Goal: Use online tool/utility: Utilize a website feature to perform a specific function

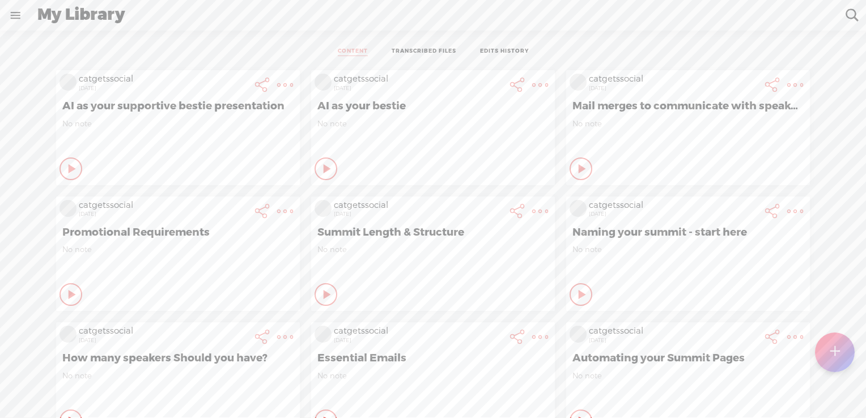
click at [829, 342] on t at bounding box center [834, 352] width 10 height 25
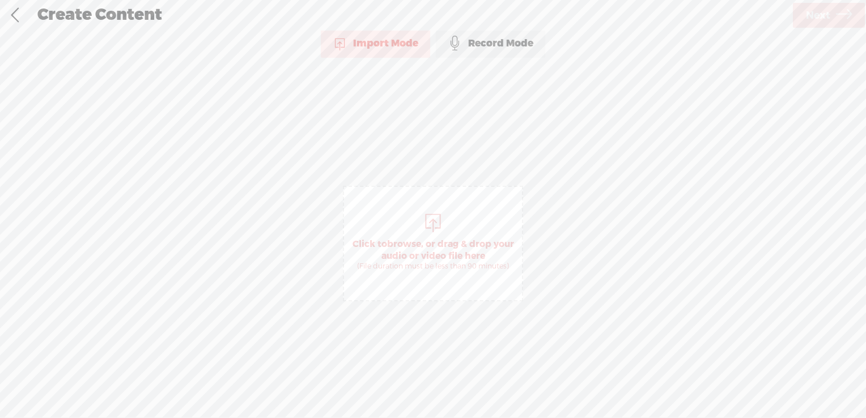
click at [491, 44] on div "Record Mode" at bounding box center [490, 43] width 109 height 28
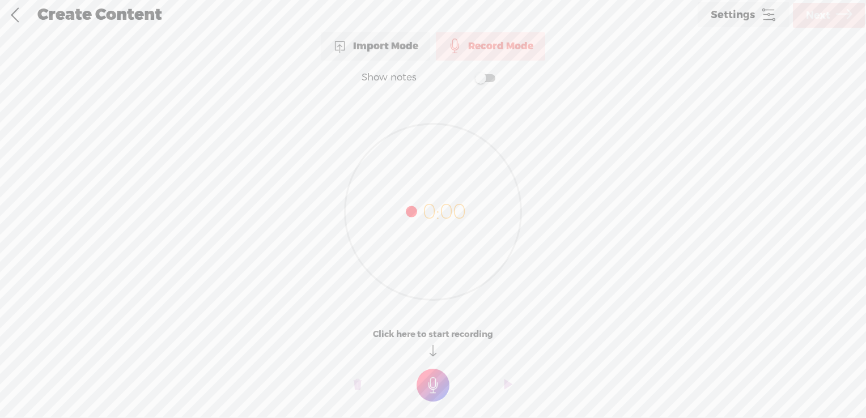
click at [431, 380] on t at bounding box center [432, 385] width 33 height 33
click at [433, 396] on t at bounding box center [432, 393] width 33 height 33
click at [433, 394] on t at bounding box center [432, 393] width 33 height 33
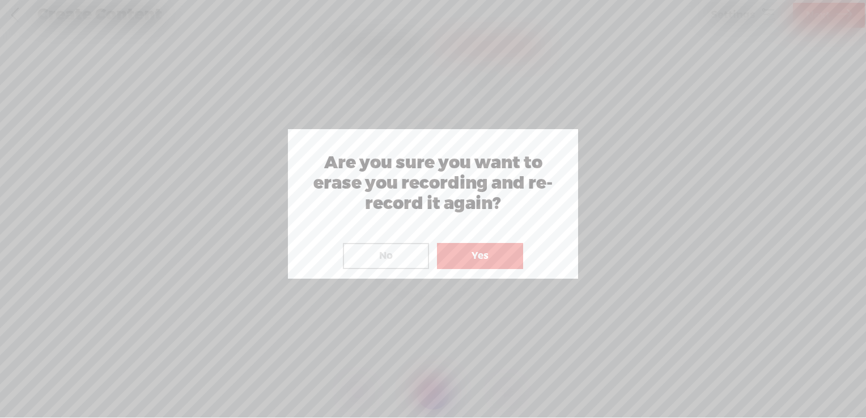
click at [399, 243] on button "No" at bounding box center [386, 256] width 86 height 26
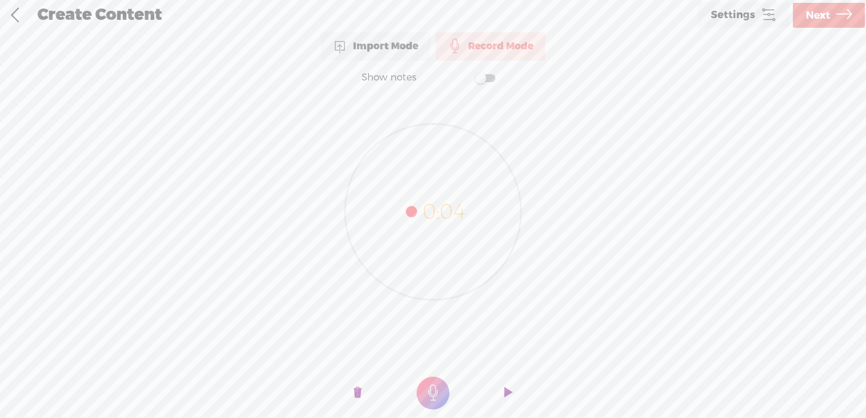
click at [356, 391] on t at bounding box center [358, 393] width 8 height 34
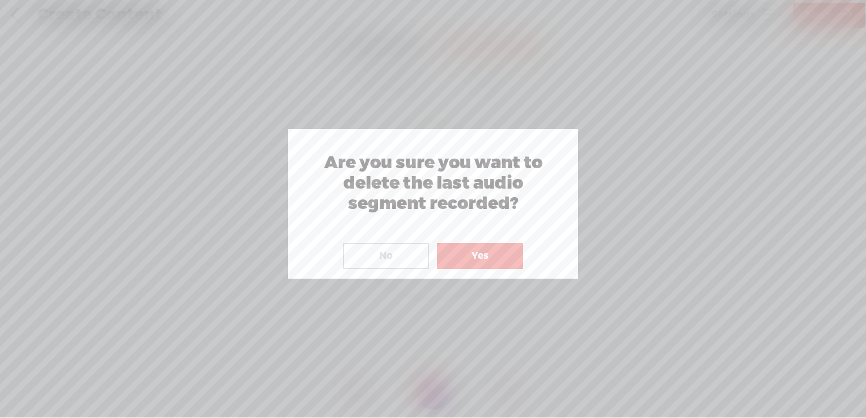
click at [474, 251] on button "Yes" at bounding box center [480, 256] width 86 height 26
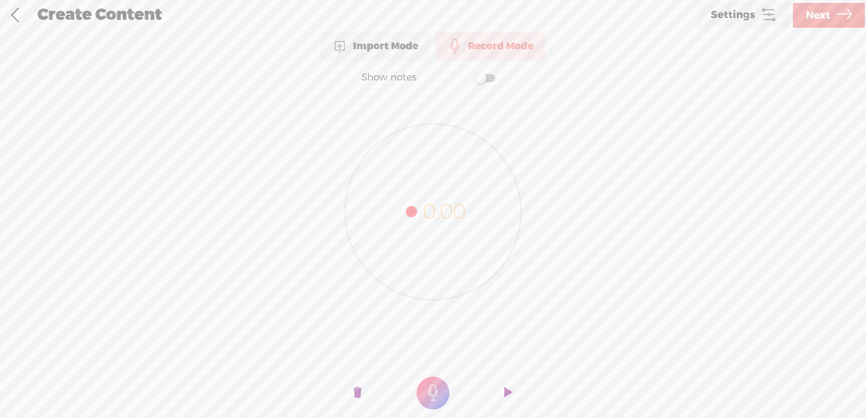
click at [426, 389] on t at bounding box center [432, 393] width 33 height 33
click at [508, 389] on t at bounding box center [508, 393] width 8 height 34
click at [519, 364] on div at bounding box center [433, 350] width 866 height 42
click at [502, 393] on o at bounding box center [508, 393] width 45 height 34
click at [504, 393] on o at bounding box center [508, 393] width 45 height 34
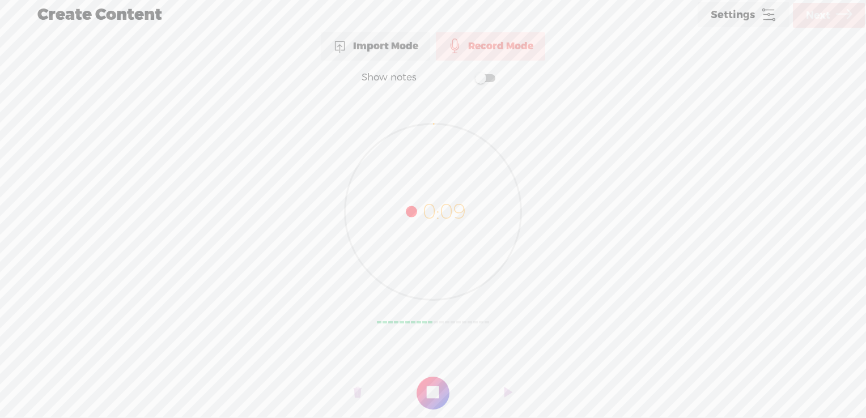
click at [506, 391] on t at bounding box center [508, 393] width 8 height 34
click at [443, 209] on icon at bounding box center [433, 212] width 176 height 176
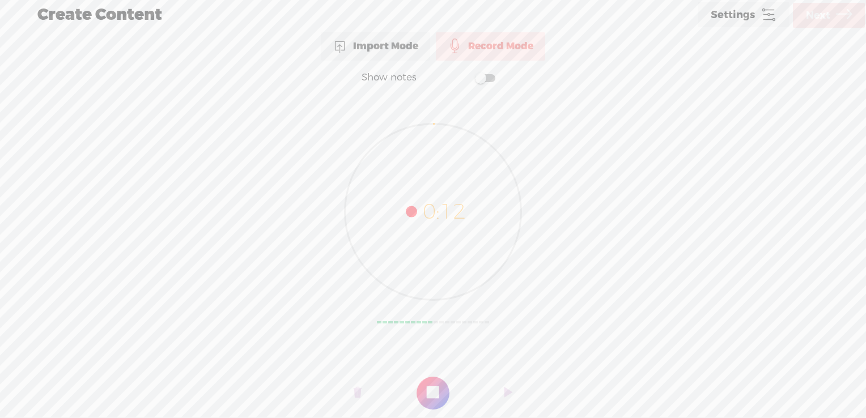
click at [501, 391] on o at bounding box center [508, 393] width 45 height 34
click at [504, 393] on t at bounding box center [508, 393] width 8 height 34
click at [513, 364] on div at bounding box center [433, 350] width 866 height 42
click at [470, 287] on icon at bounding box center [433, 212] width 176 height 176
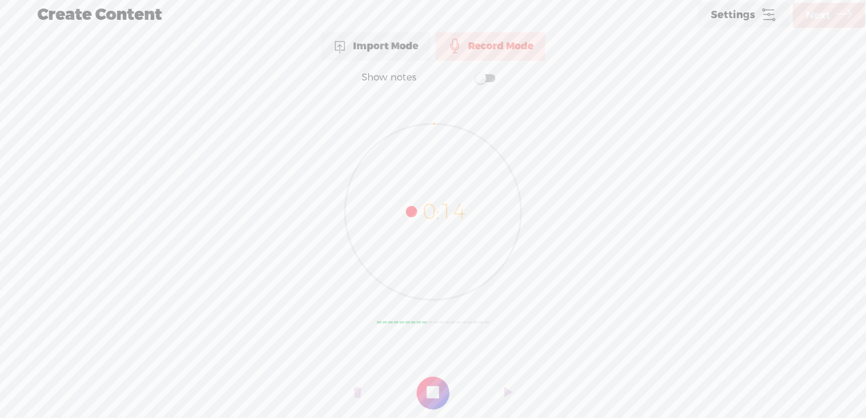
click at [470, 286] on icon at bounding box center [433, 212] width 176 height 176
click at [505, 389] on t at bounding box center [508, 393] width 8 height 34
drag, startPoint x: 516, startPoint y: 360, endPoint x: 517, endPoint y: 374, distance: 13.6
click at [516, 361] on div at bounding box center [433, 350] width 866 height 42
click at [503, 389] on o at bounding box center [508, 393] width 45 height 34
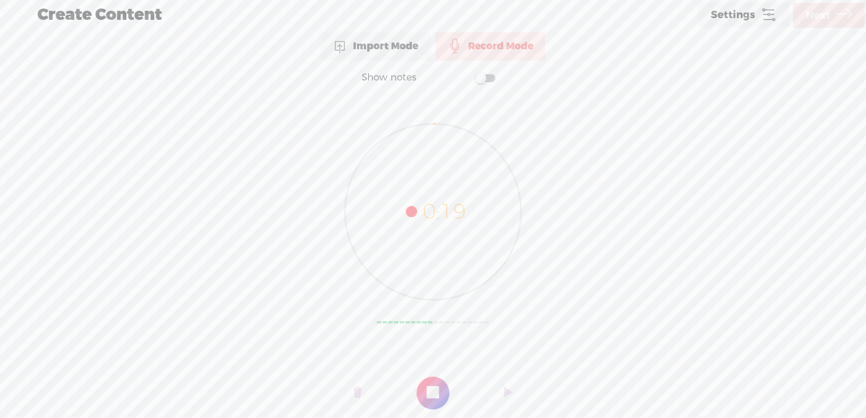
click at [504, 389] on t at bounding box center [508, 393] width 8 height 34
click at [555, 354] on div at bounding box center [433, 350] width 866 height 42
drag, startPoint x: 584, startPoint y: 346, endPoint x: 586, endPoint y: 354, distance: 8.4
click at [585, 348] on div at bounding box center [433, 350] width 866 height 42
click at [589, 356] on div at bounding box center [433, 350] width 866 height 42
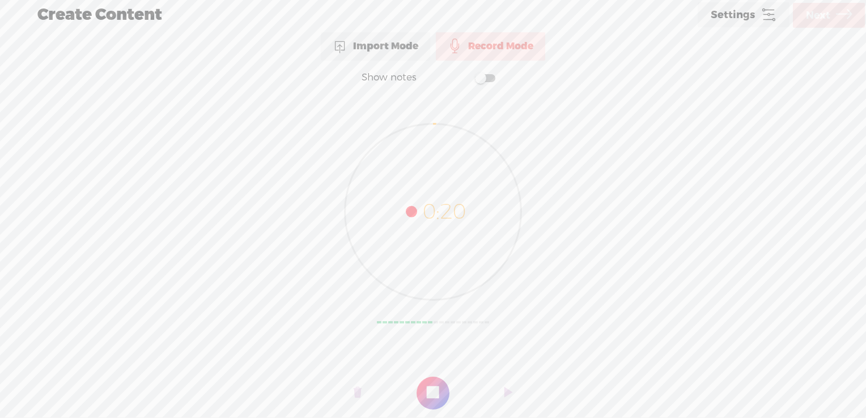
click at [590, 359] on div at bounding box center [433, 350] width 866 height 42
drag, startPoint x: 854, startPoint y: 185, endPoint x: 807, endPoint y: 315, distance: 138.7
click at [855, 296] on div "0:23" at bounding box center [433, 205] width 866 height 220
click at [508, 391] on t at bounding box center [508, 393] width 8 height 34
click at [509, 391] on t at bounding box center [508, 393] width 8 height 34
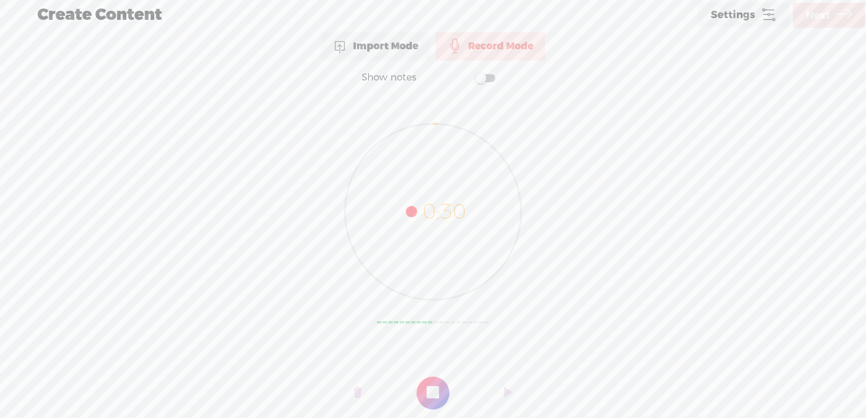
click at [522, 352] on div at bounding box center [433, 350] width 866 height 42
click at [438, 300] on icon at bounding box center [433, 212] width 178 height 178
click at [442, 187] on icon at bounding box center [433, 212] width 176 height 176
click at [425, 205] on icon at bounding box center [433, 212] width 176 height 176
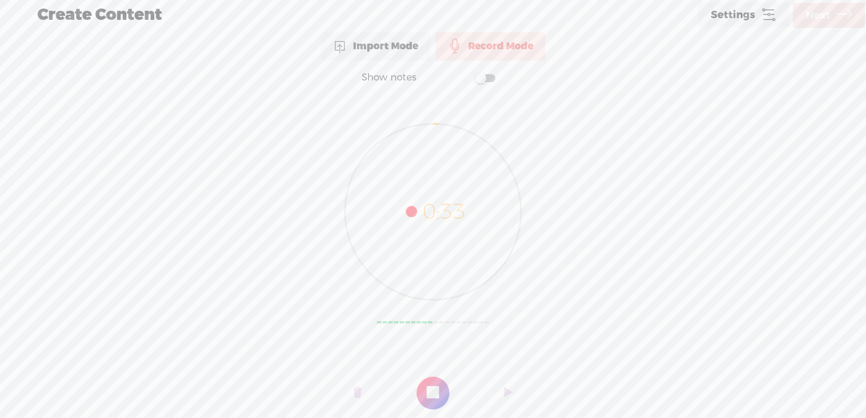
click at [475, 45] on div "Record Mode" at bounding box center [490, 46] width 109 height 28
drag, startPoint x: 446, startPoint y: 284, endPoint x: 442, endPoint y: 322, distance: 38.1
click at [446, 286] on icon at bounding box center [433, 212] width 176 height 176
click at [429, 393] on t at bounding box center [432, 393] width 33 height 33
click at [508, 393] on t at bounding box center [508, 393] width 8 height 34
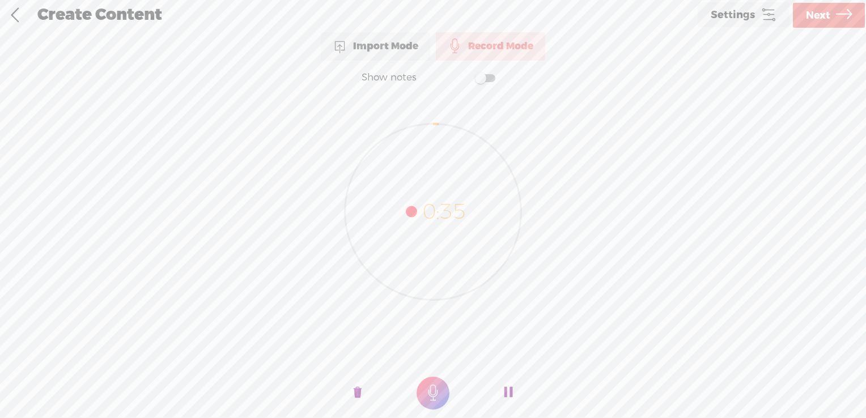
click at [435, 394] on t at bounding box center [432, 393] width 33 height 33
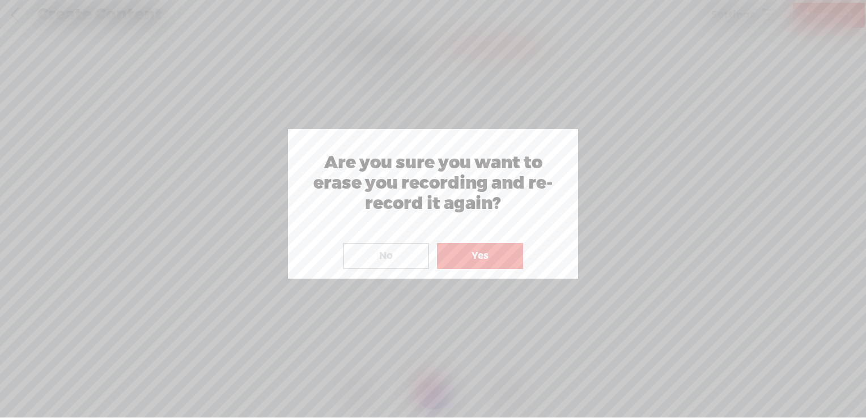
click at [411, 257] on button "No" at bounding box center [386, 256] width 86 height 26
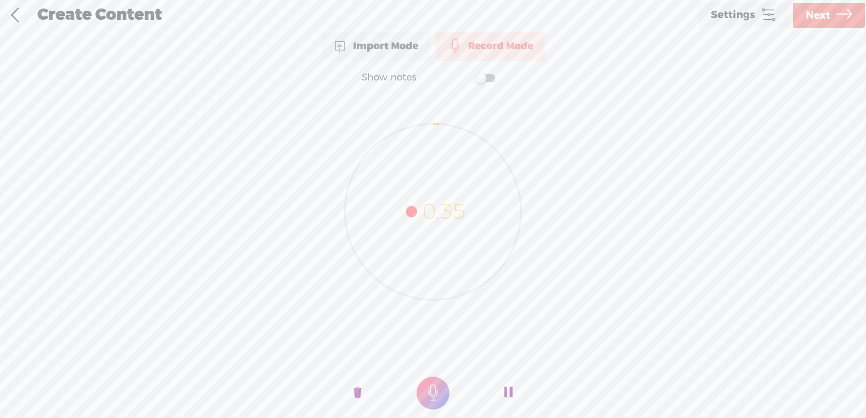
click at [508, 393] on t at bounding box center [508, 393] width 8 height 34
click at [503, 388] on o at bounding box center [508, 393] width 45 height 34
click at [435, 395] on t at bounding box center [432, 393] width 33 height 33
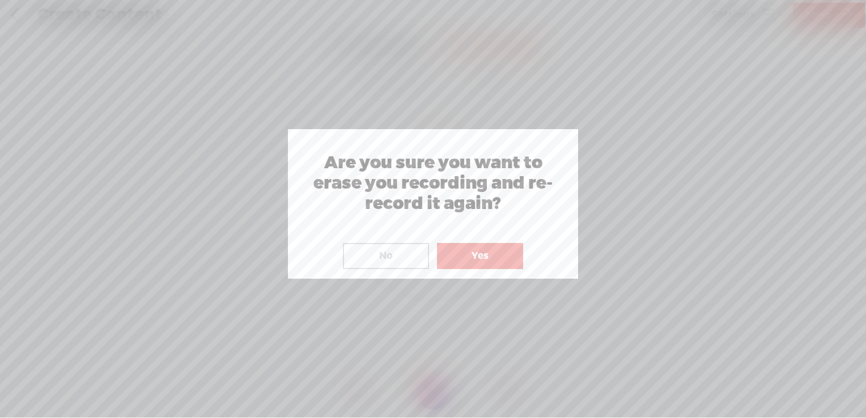
click at [449, 257] on button "Yes" at bounding box center [480, 256] width 86 height 26
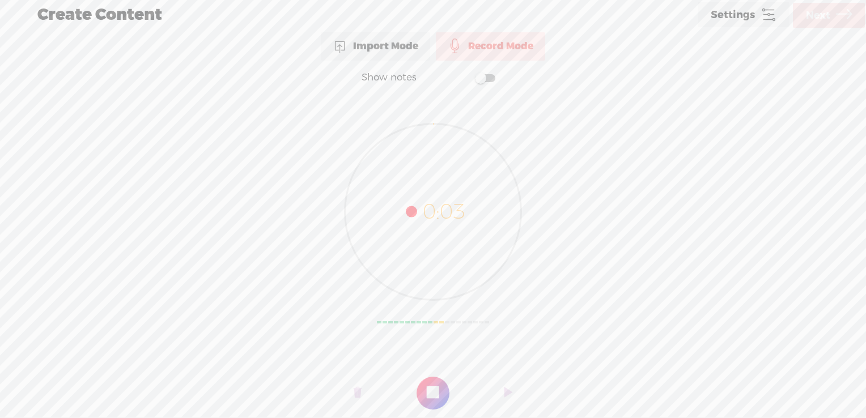
click at [508, 391] on t at bounding box center [508, 393] width 8 height 34
click at [499, 395] on o at bounding box center [508, 393] width 45 height 34
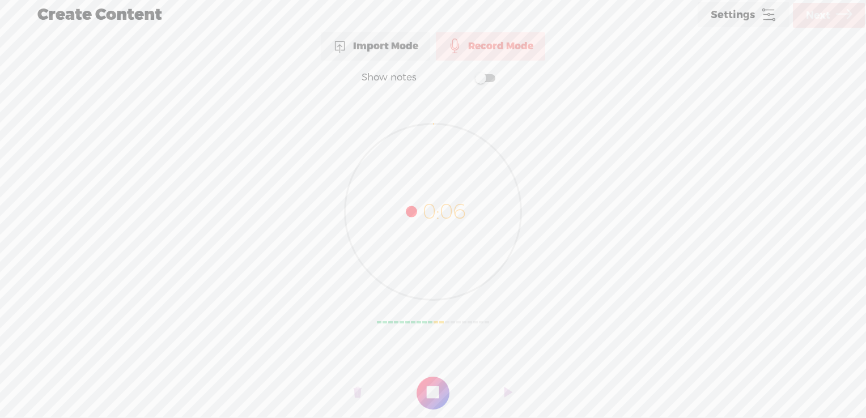
click at [505, 391] on t at bounding box center [508, 393] width 8 height 34
drag, startPoint x: 504, startPoint y: 395, endPoint x: 461, endPoint y: 383, distance: 44.7
click at [461, 383] on div at bounding box center [433, 390] width 227 height 28
click at [505, 393] on t at bounding box center [508, 393] width 8 height 34
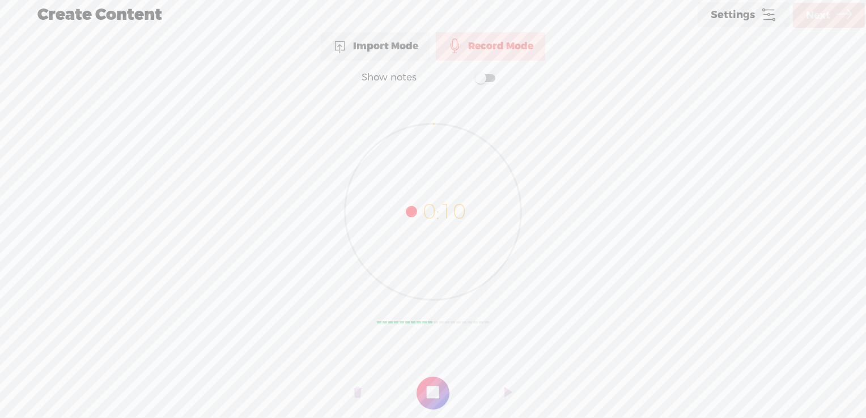
click at [508, 393] on t at bounding box center [508, 393] width 8 height 34
click at [518, 367] on div at bounding box center [433, 350] width 866 height 42
click at [439, 393] on t at bounding box center [432, 393] width 33 height 33
click at [505, 391] on t at bounding box center [508, 393] width 8 height 34
click at [508, 390] on t at bounding box center [508, 393] width 8 height 34
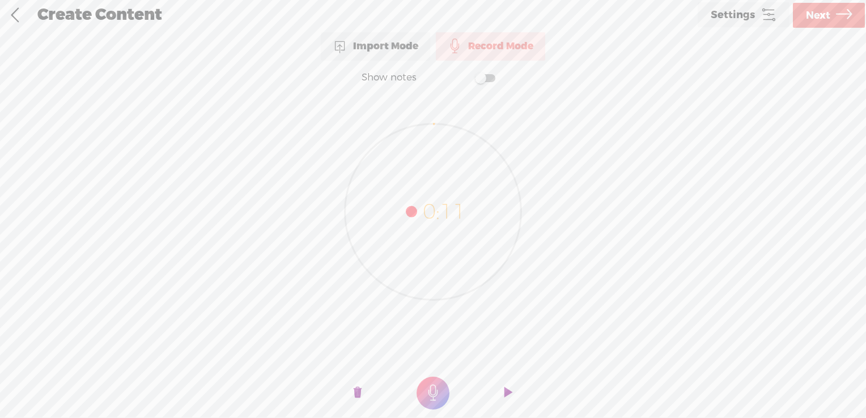
click at [503, 390] on o at bounding box center [508, 393] width 45 height 34
click at [441, 393] on t at bounding box center [432, 393] width 33 height 33
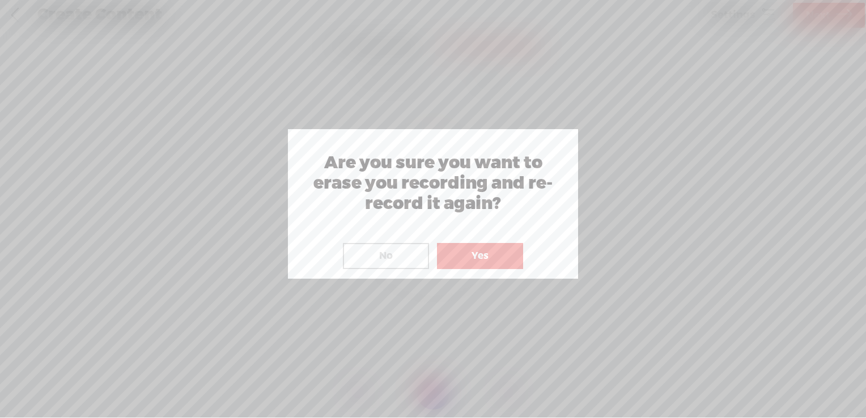
click at [374, 257] on button "No" at bounding box center [386, 256] width 86 height 26
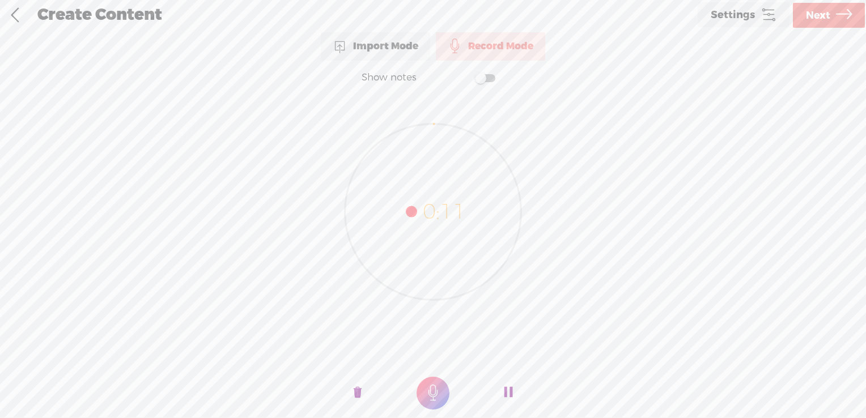
click at [513, 394] on o at bounding box center [508, 393] width 45 height 34
click at [424, 389] on t at bounding box center [432, 393] width 33 height 33
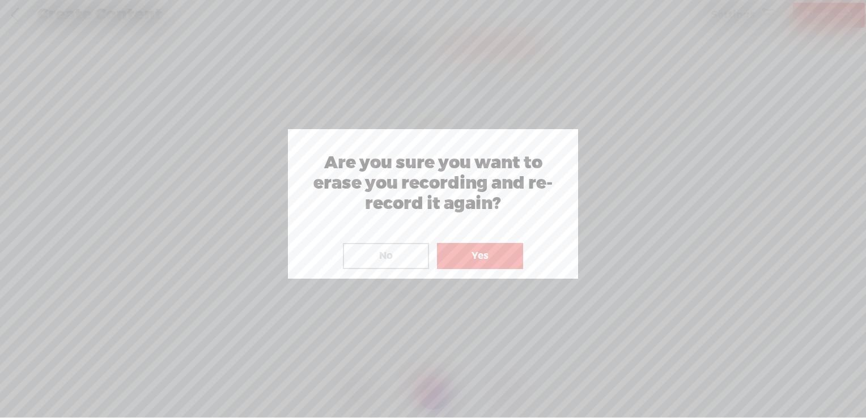
click at [450, 255] on button "Yes" at bounding box center [480, 256] width 86 height 26
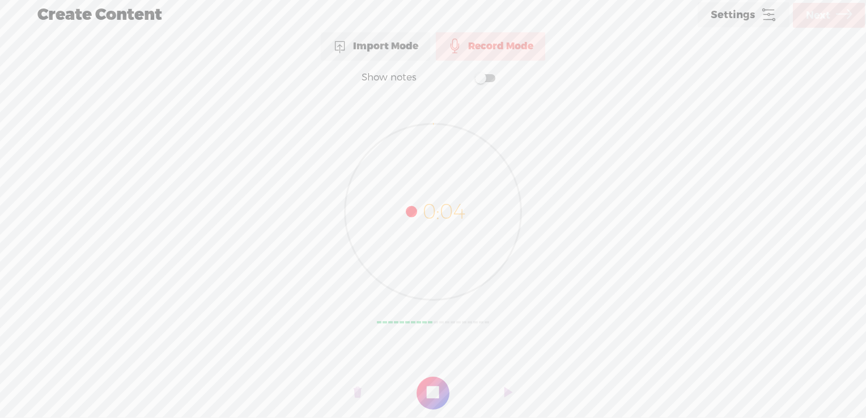
click at [421, 271] on icon at bounding box center [433, 212] width 176 height 176
click at [436, 395] on t at bounding box center [432, 393] width 33 height 33
click at [509, 390] on t at bounding box center [508, 393] width 8 height 34
click at [508, 391] on t at bounding box center [508, 393] width 8 height 34
click at [356, 391] on t at bounding box center [358, 393] width 8 height 34
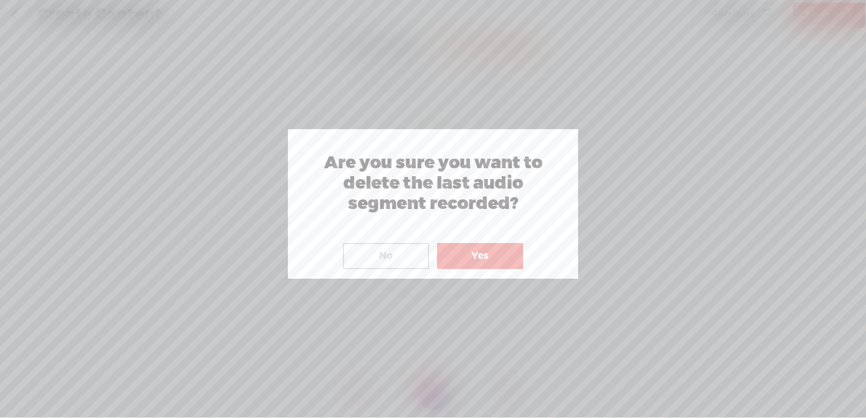
click at [458, 256] on button "Yes" at bounding box center [480, 256] width 86 height 26
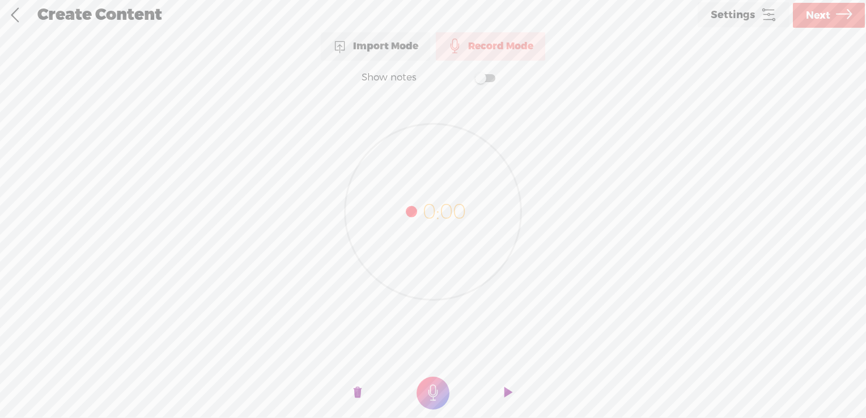
click at [759, 10] on link "Settings" at bounding box center [743, 14] width 92 height 25
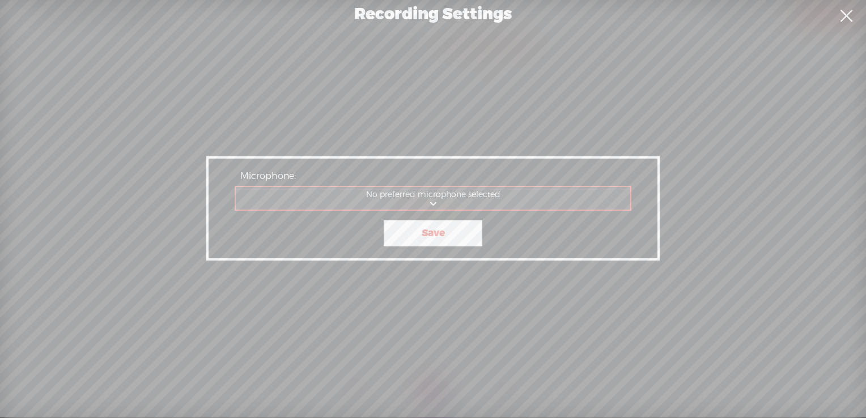
click at [435, 207] on select "Communications - Microphone Microphone No preferred microphone selected" at bounding box center [433, 198] width 395 height 23
drag, startPoint x: 587, startPoint y: 87, endPoint x: 865, endPoint y: 40, distance: 282.0
click at [607, 89] on div "Recording Settings Microphone: No preferred microphone selected Communications …" at bounding box center [433, 209] width 866 height 418
click at [846, 10] on link at bounding box center [846, 16] width 28 height 32
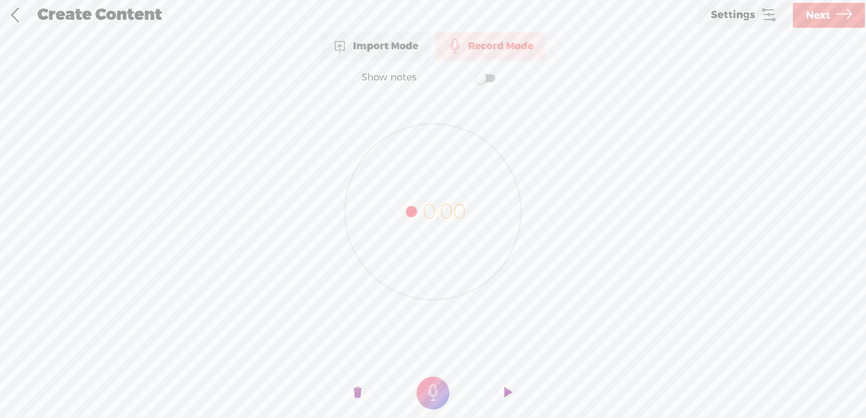
click at [486, 77] on span at bounding box center [485, 78] width 20 height 8
click at [481, 77] on span at bounding box center [485, 78] width 20 height 8
click at [361, 391] on t at bounding box center [358, 393] width 8 height 34
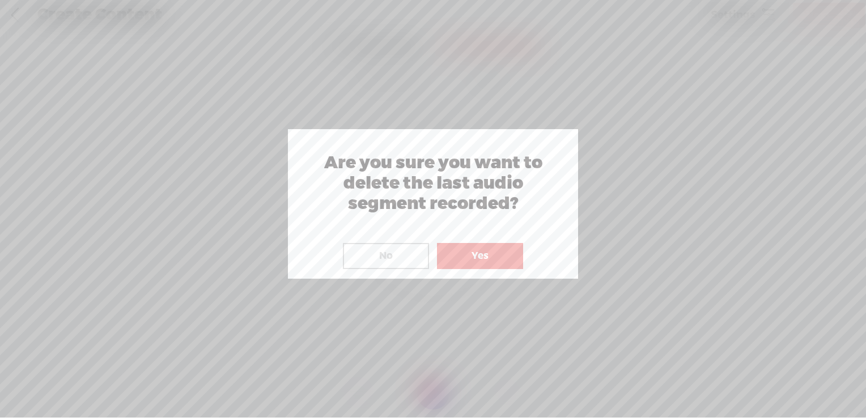
click at [476, 257] on button "Yes" at bounding box center [480, 256] width 86 height 26
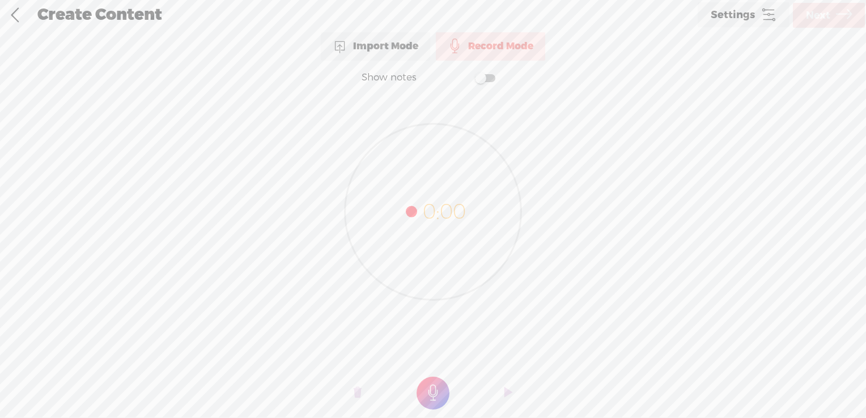
click at [535, 114] on div "0:00" at bounding box center [433, 205] width 866 height 220
click at [431, 396] on t at bounding box center [432, 393] width 33 height 33
click at [426, 389] on t at bounding box center [432, 393] width 33 height 33
click at [827, 10] on span "Next" at bounding box center [818, 15] width 24 height 29
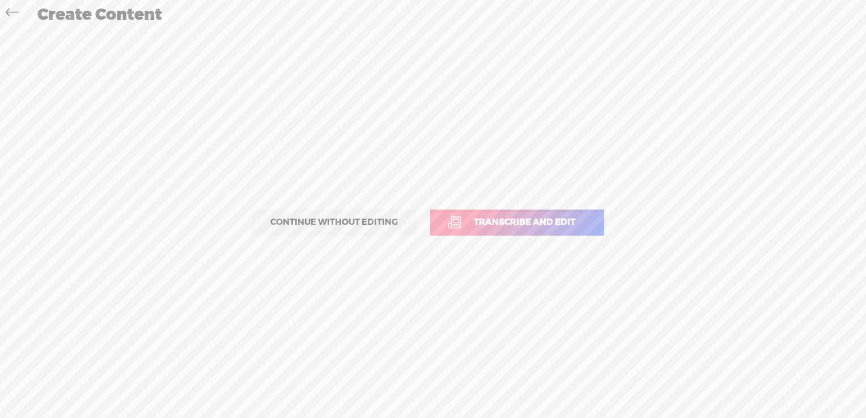
click at [15, 12] on icon at bounding box center [12, 13] width 13 height 25
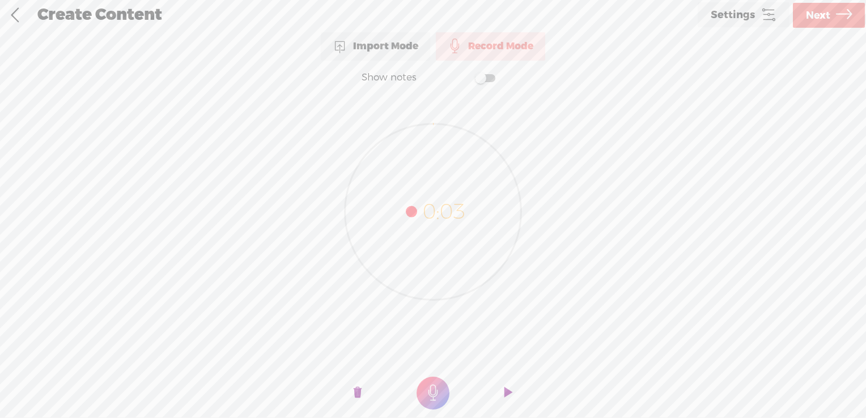
click at [15, 12] on link at bounding box center [15, 15] width 28 height 29
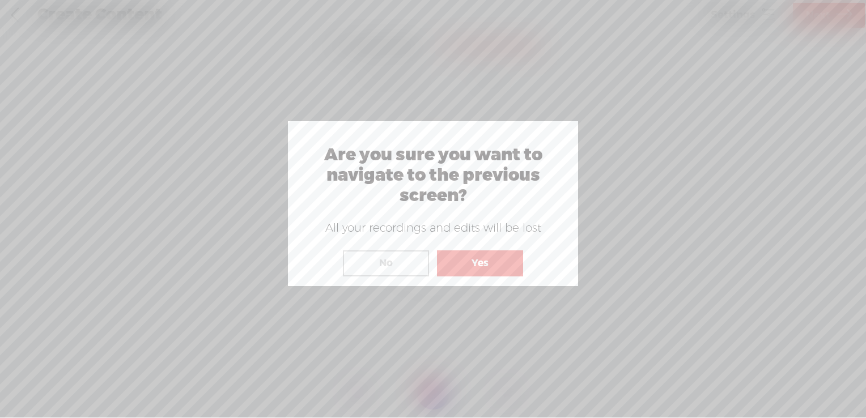
click at [407, 267] on button "No" at bounding box center [386, 263] width 86 height 26
